Goal: Check status

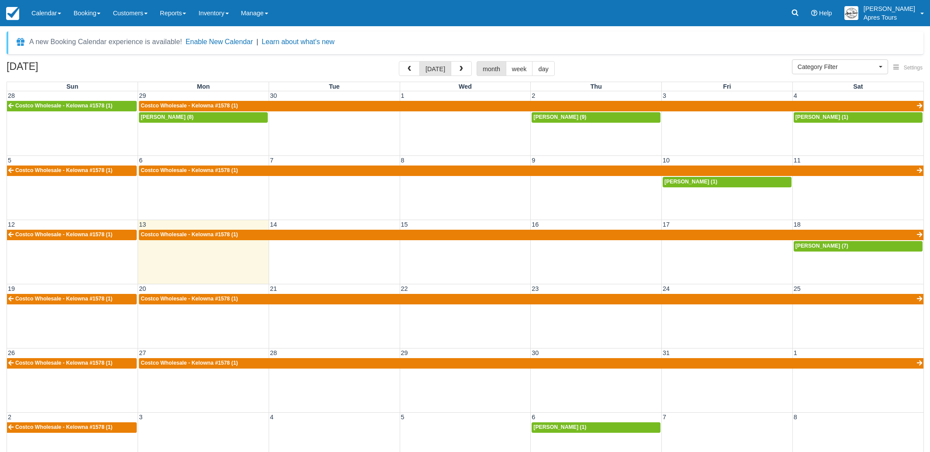
select select
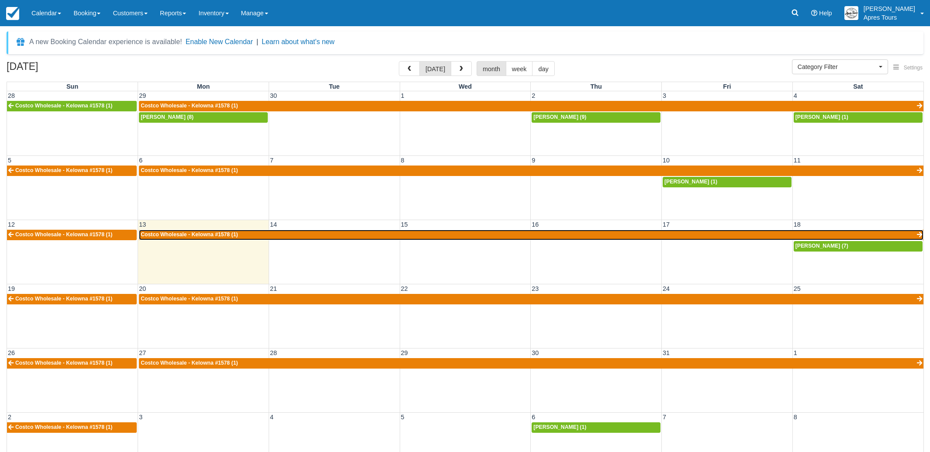
click at [233, 234] on span "Costco Wholesale - Kelowna #1578 (1)" at bounding box center [189, 235] width 97 height 6
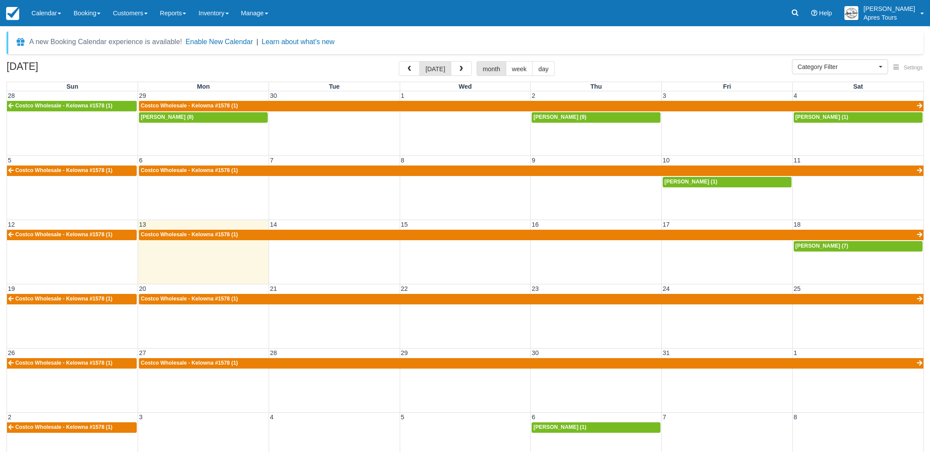
select select
